Goal: Find specific page/section: Find specific page/section

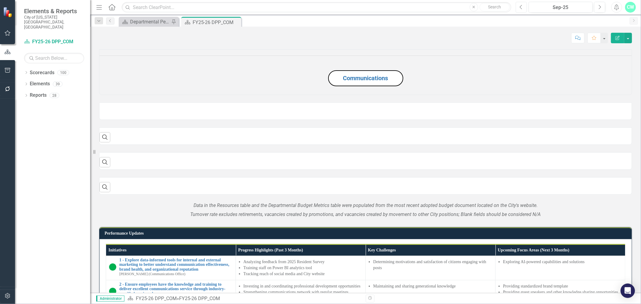
click at [523, 9] on button "Previous" at bounding box center [520, 7] width 11 height 11
click at [522, 9] on icon "Previous" at bounding box center [520, 7] width 3 height 5
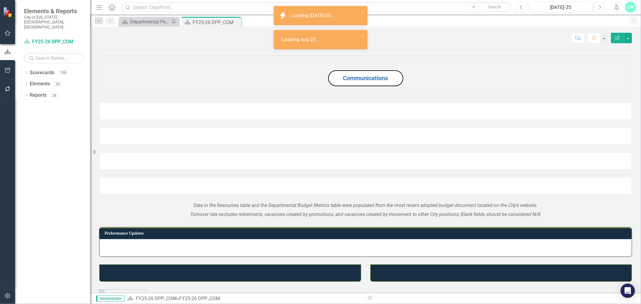
click at [594, 7] on button "Next" at bounding box center [599, 7] width 11 height 11
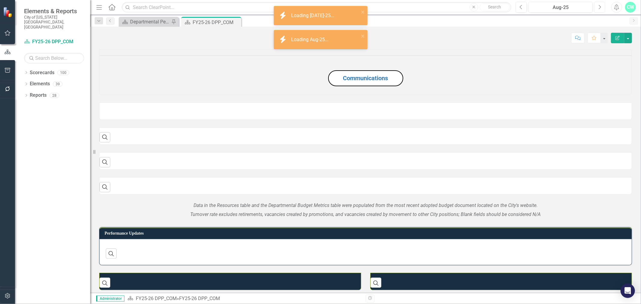
drag, startPoint x: 596, startPoint y: 6, endPoint x: 593, endPoint y: 7, distance: 3.4
click at [596, 6] on button "Next" at bounding box center [599, 7] width 11 height 11
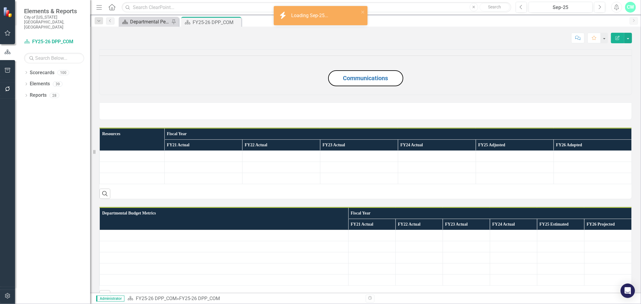
click at [150, 23] on div "Departmental Performance Plans" at bounding box center [150, 22] width 40 height 8
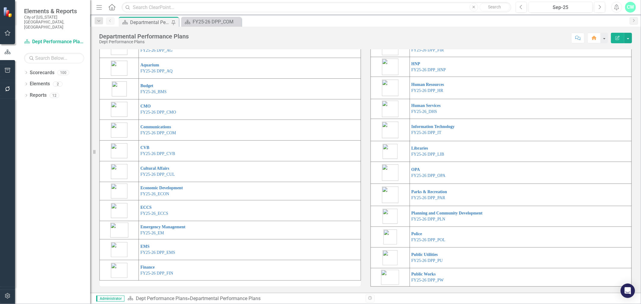
scroll to position [88, 0]
click at [418, 89] on link "FY25-26 DPP_HR" at bounding box center [427, 90] width 32 height 5
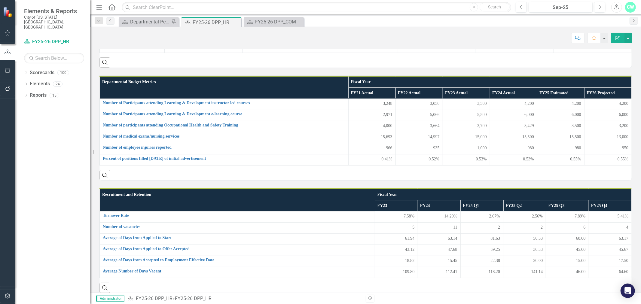
scroll to position [82, 0]
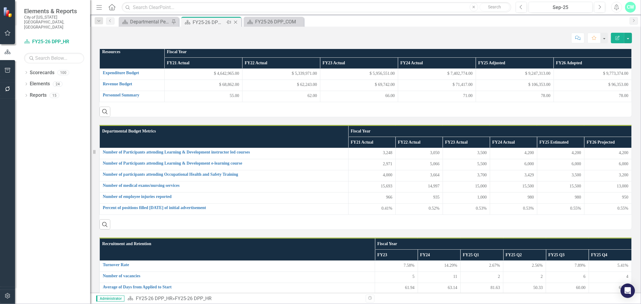
click at [235, 19] on div "Close" at bounding box center [236, 23] width 8 height 8
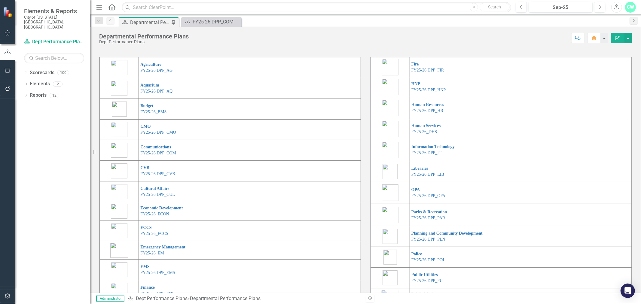
scroll to position [33, 0]
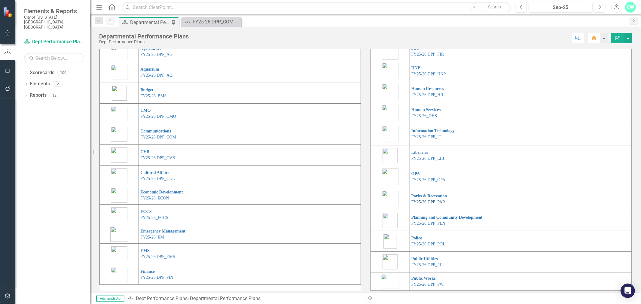
click at [418, 204] on link "FY25-26 DPP_PAR" at bounding box center [428, 202] width 34 height 5
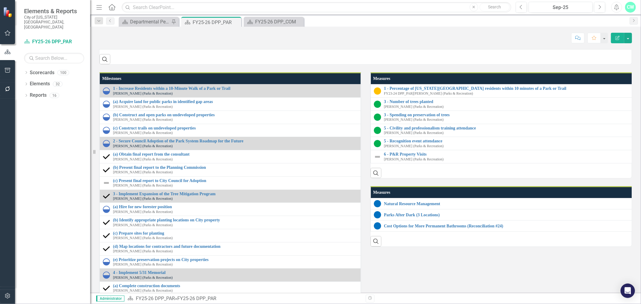
scroll to position [641, 0]
